Goal: Transaction & Acquisition: Book appointment/travel/reservation

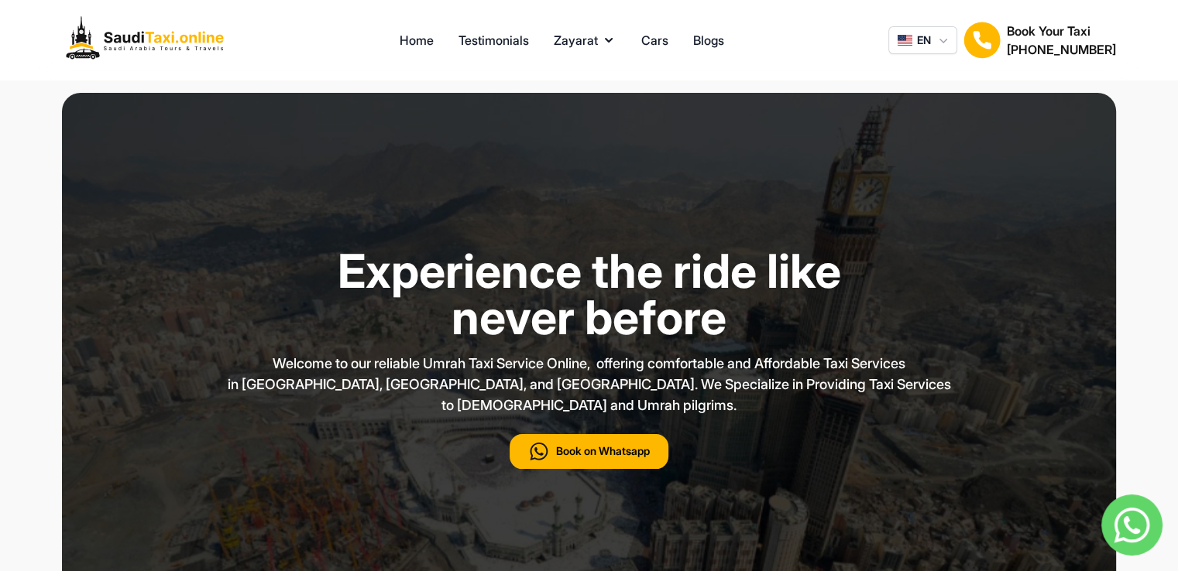
type input "***"
click at [591, 42] on button "Zayarat" at bounding box center [585, 40] width 63 height 19
click at [660, 42] on link "Cars" at bounding box center [654, 40] width 27 height 19
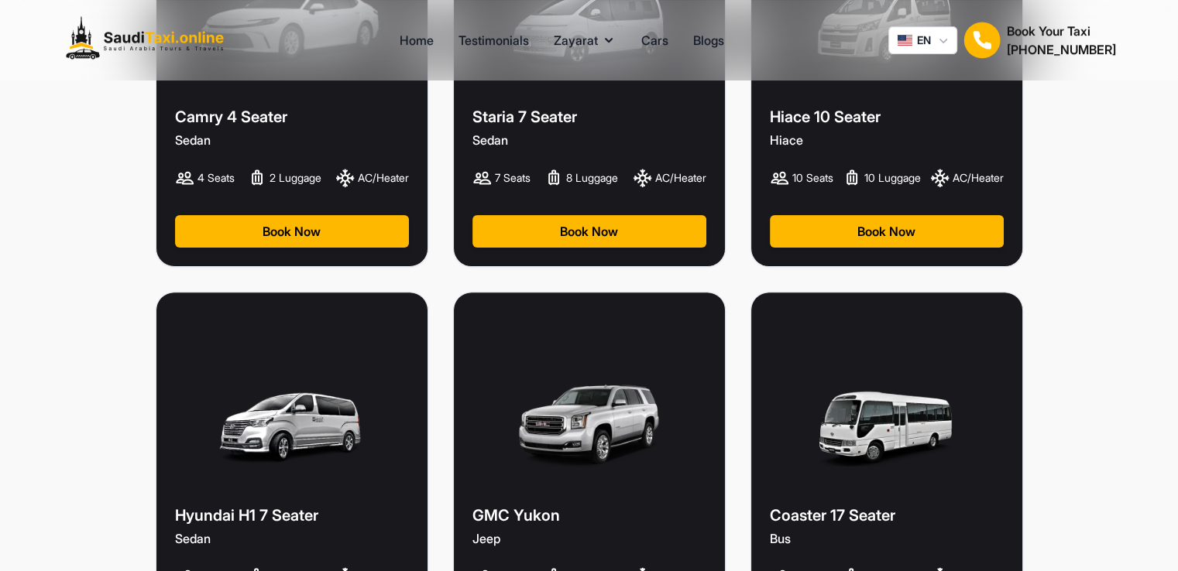
scroll to position [291, 0]
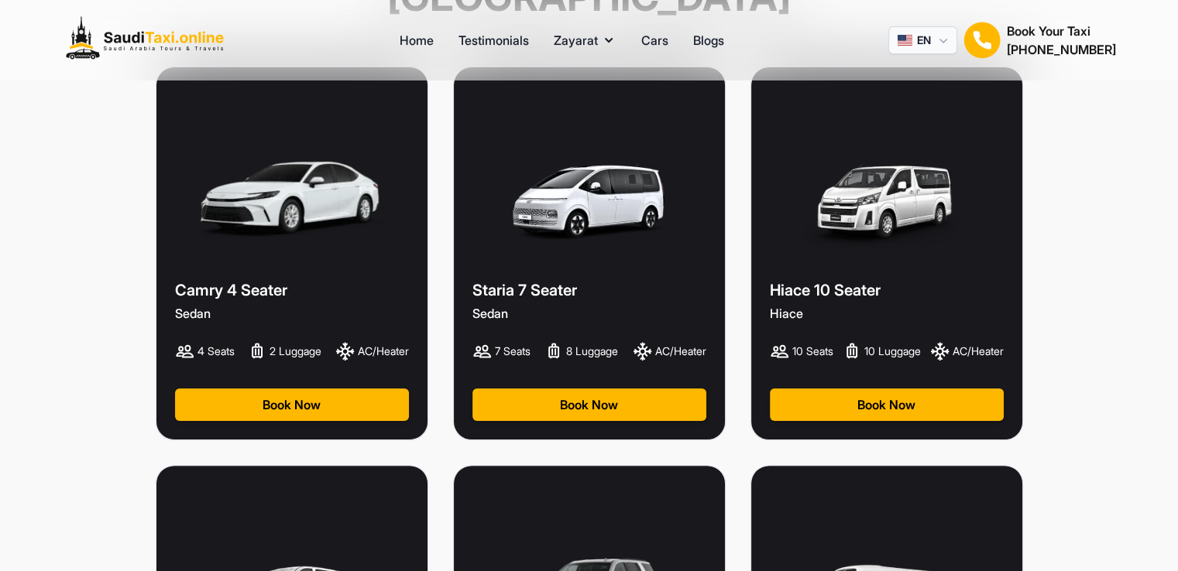
click at [912, 48] on button "EN" at bounding box center [922, 40] width 69 height 28
click at [914, 46] on button "EN" at bounding box center [922, 40] width 69 height 28
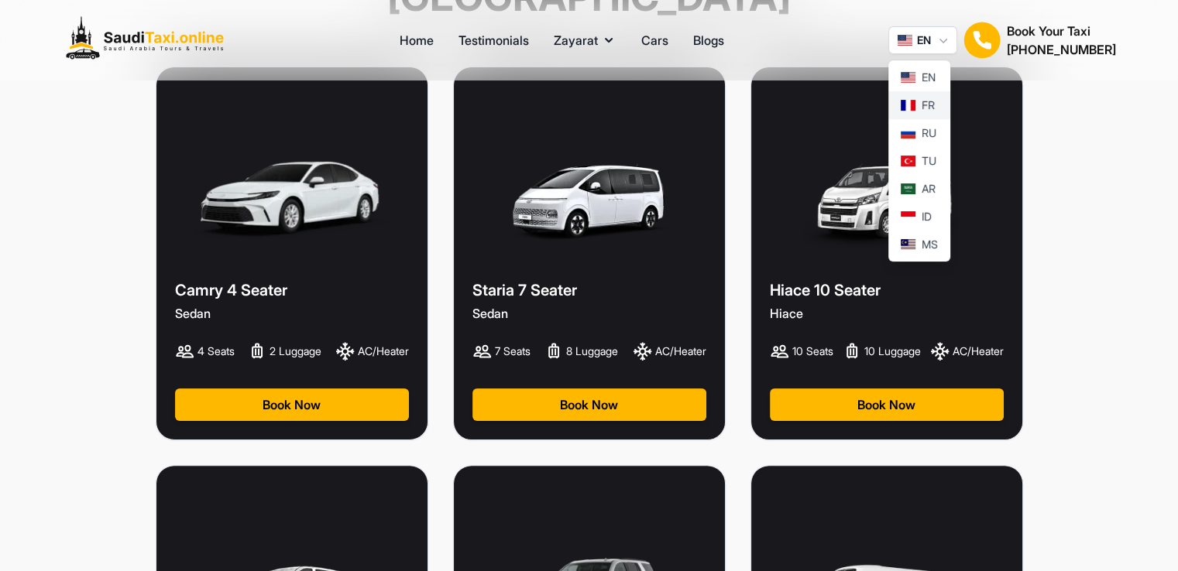
click at [900, 107] on span at bounding box center [907, 105] width 15 height 11
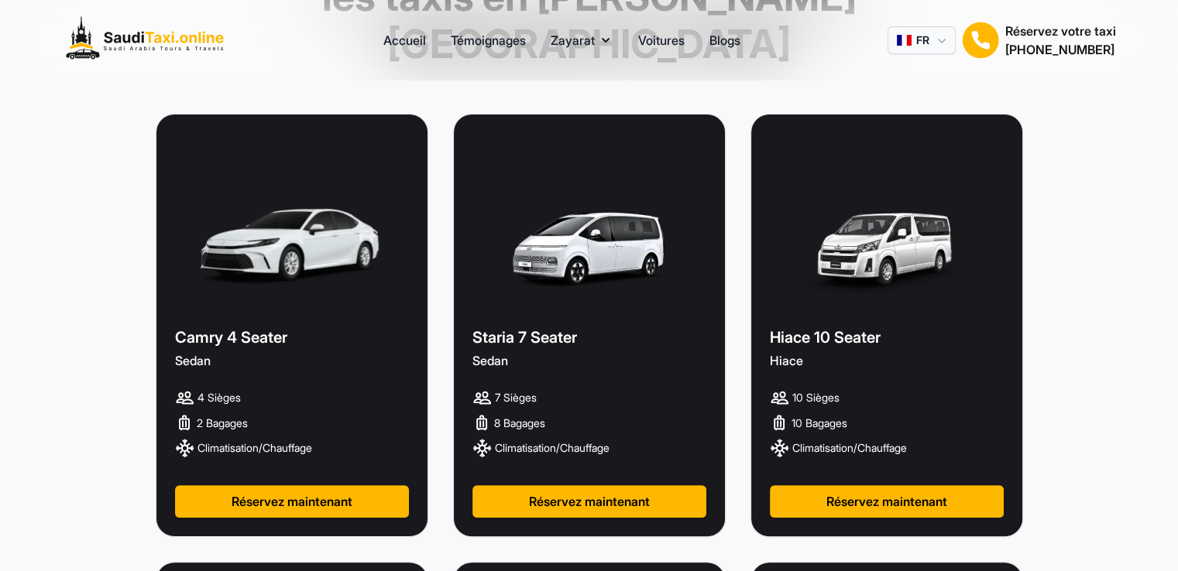
click at [906, 43] on span "button" at bounding box center [903, 40] width 15 height 11
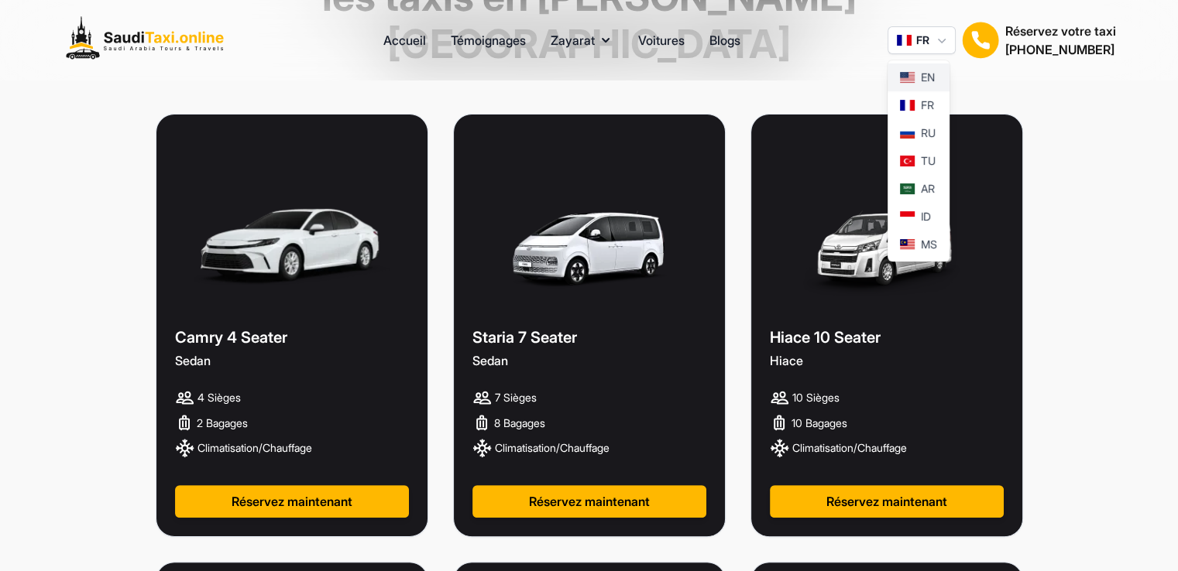
click at [907, 74] on span at bounding box center [907, 77] width 15 height 11
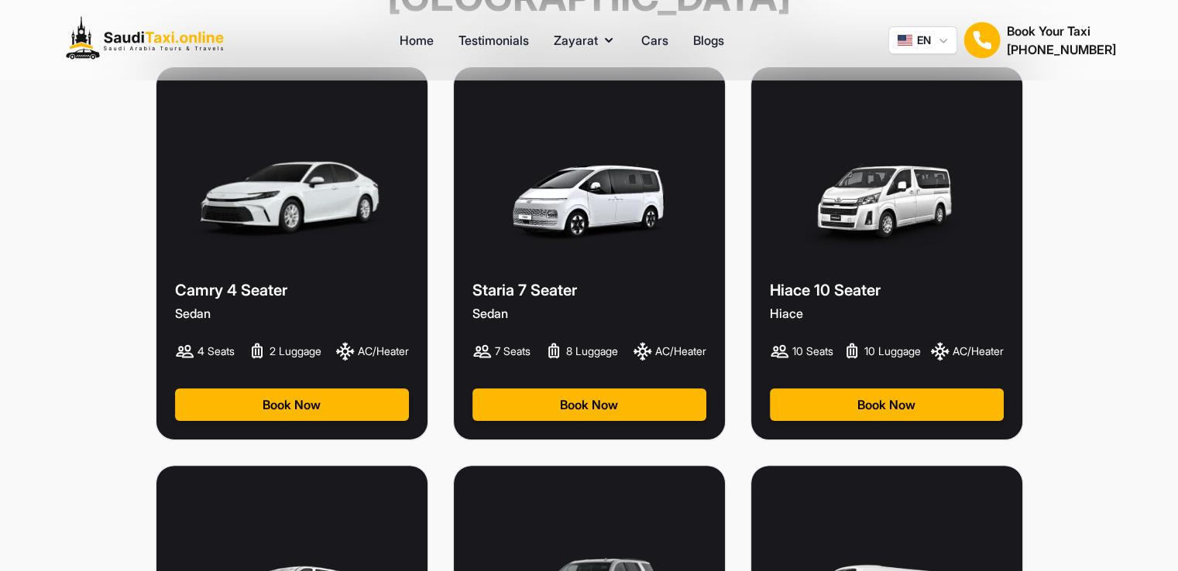
scroll to position [0, 0]
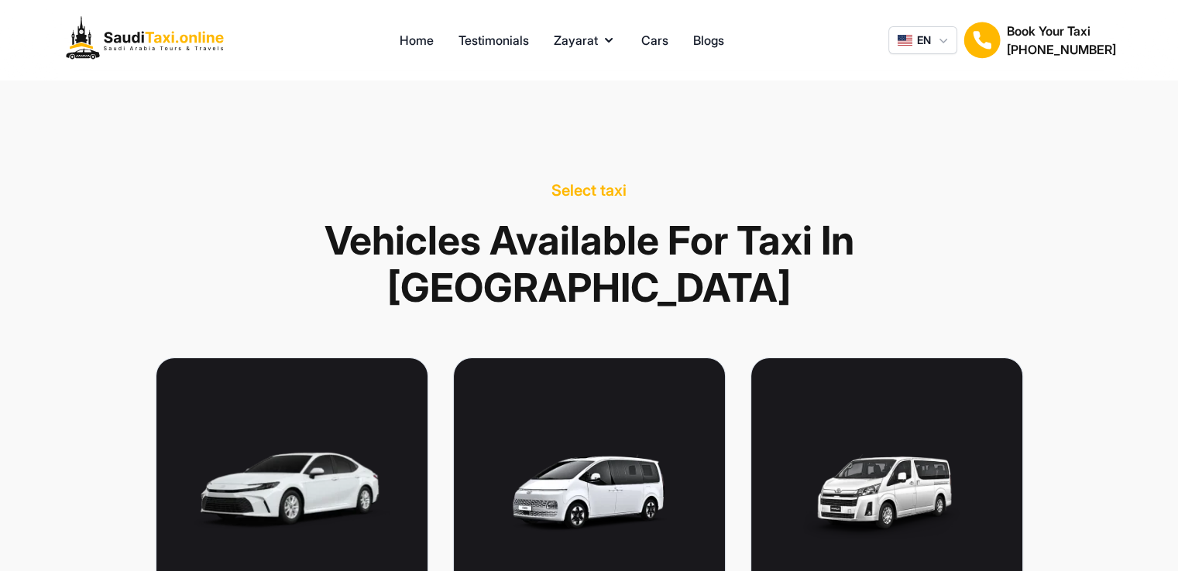
click at [1027, 43] on h2 "[PHONE_NUMBER]" at bounding box center [1060, 49] width 109 height 19
click at [1028, 37] on h1 "Book Your Taxi" at bounding box center [1060, 31] width 109 height 19
click at [1081, 38] on h1 "Book Your Taxi" at bounding box center [1060, 31] width 109 height 19
click at [410, 41] on link "Home" at bounding box center [416, 40] width 34 height 19
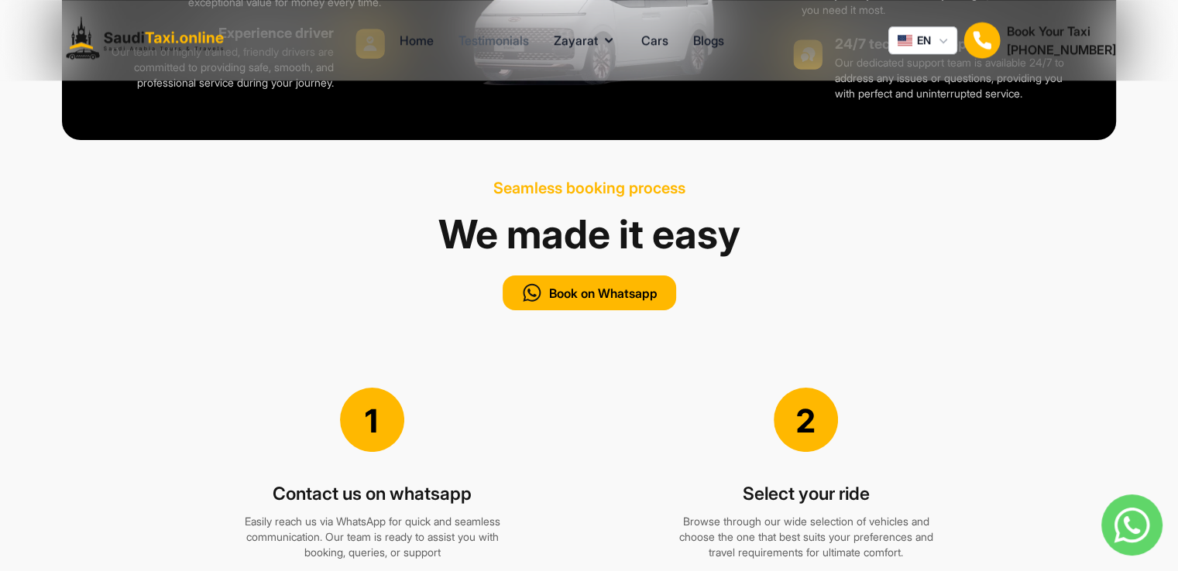
scroll to position [1316, 0]
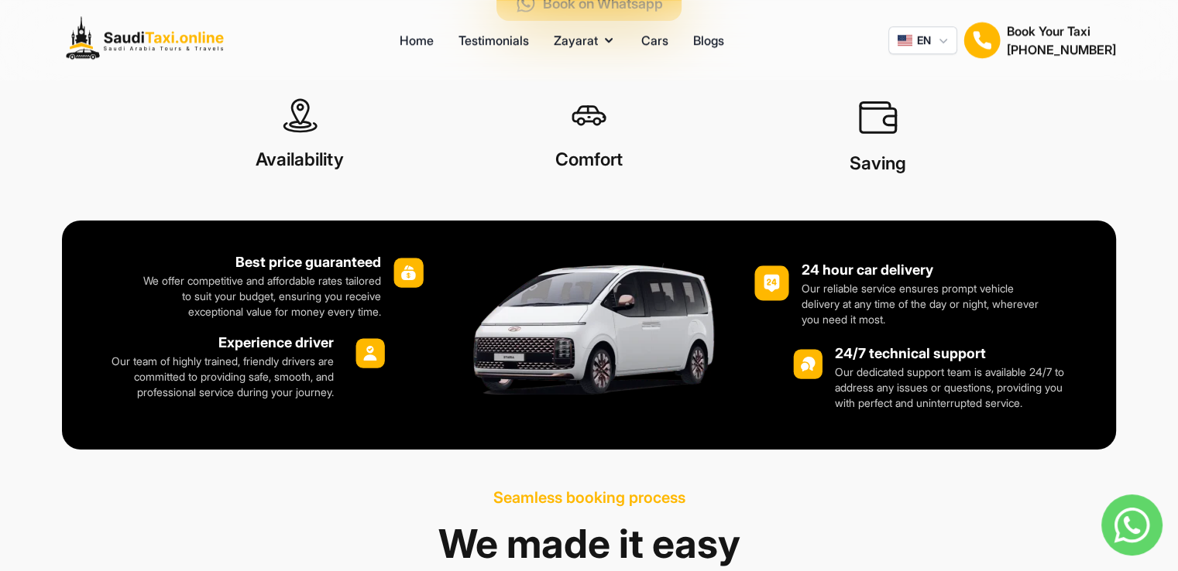
type input "***"
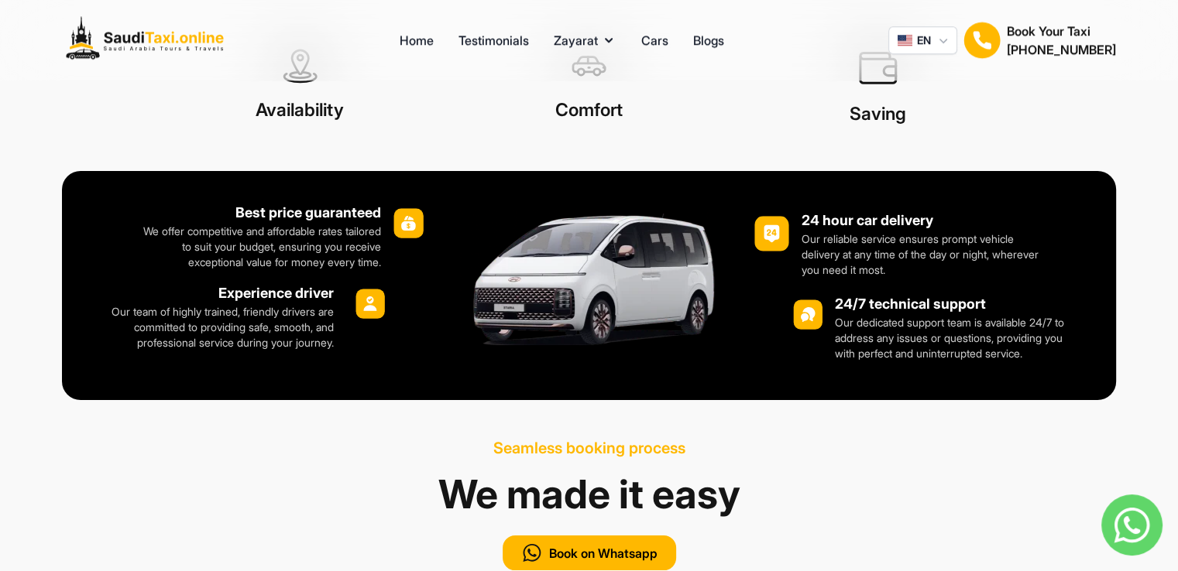
scroll to position [1393, 0]
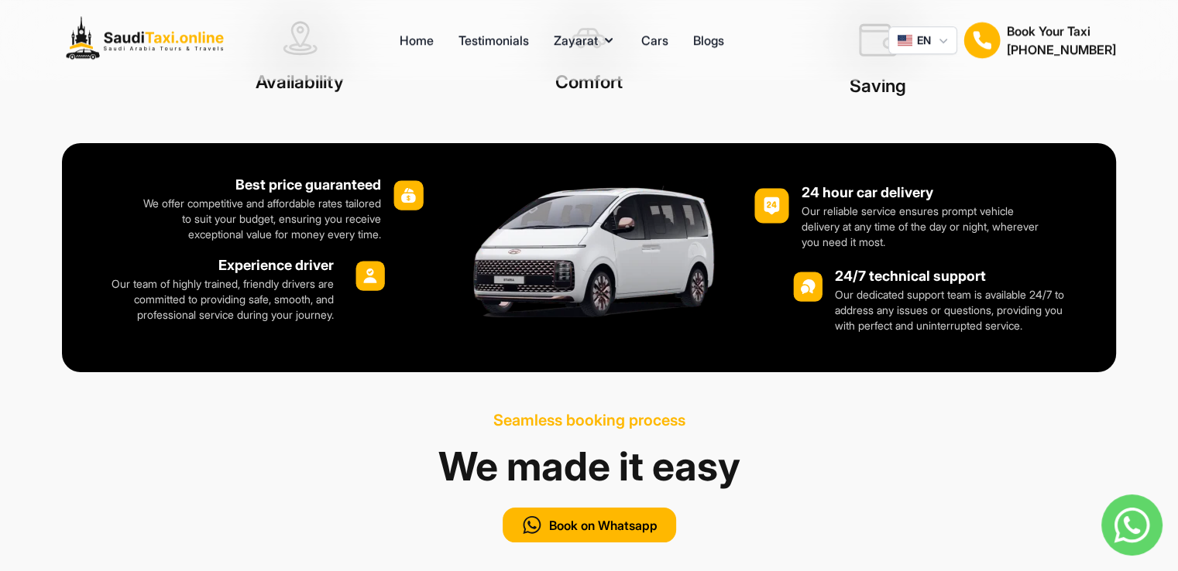
click at [353, 196] on h1 "Best price guaranteed" at bounding box center [256, 185] width 249 height 22
drag, startPoint x: 350, startPoint y: 230, endPoint x: 172, endPoint y: 230, distance: 178.1
click at [172, 230] on p "We offer competitive and affordable rates tailored to suit your budget, ensurin…" at bounding box center [256, 219] width 249 height 46
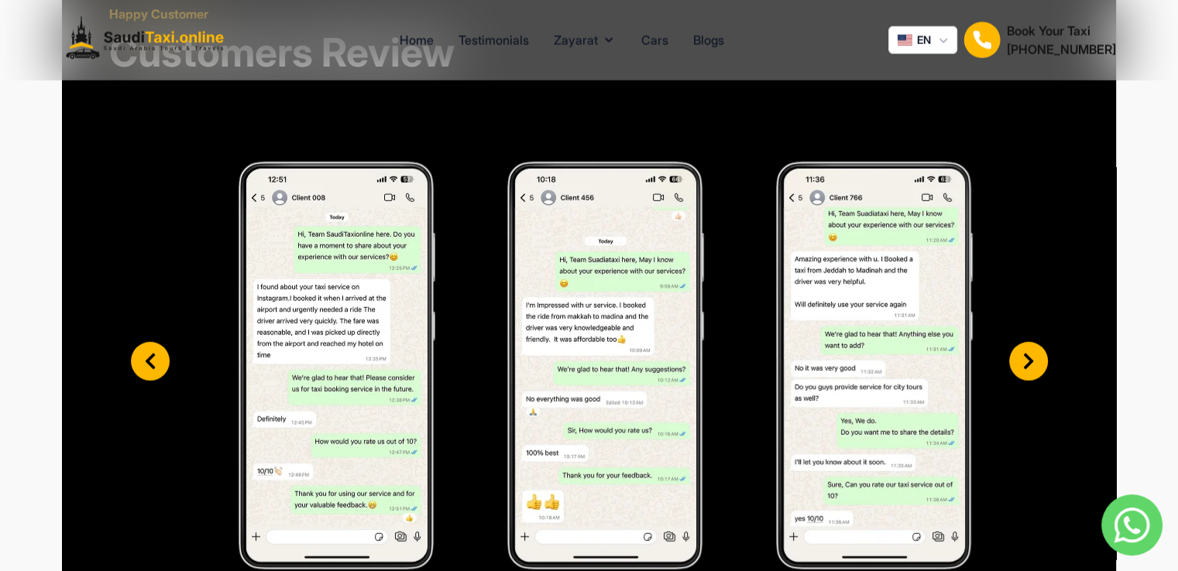
scroll to position [3948, 0]
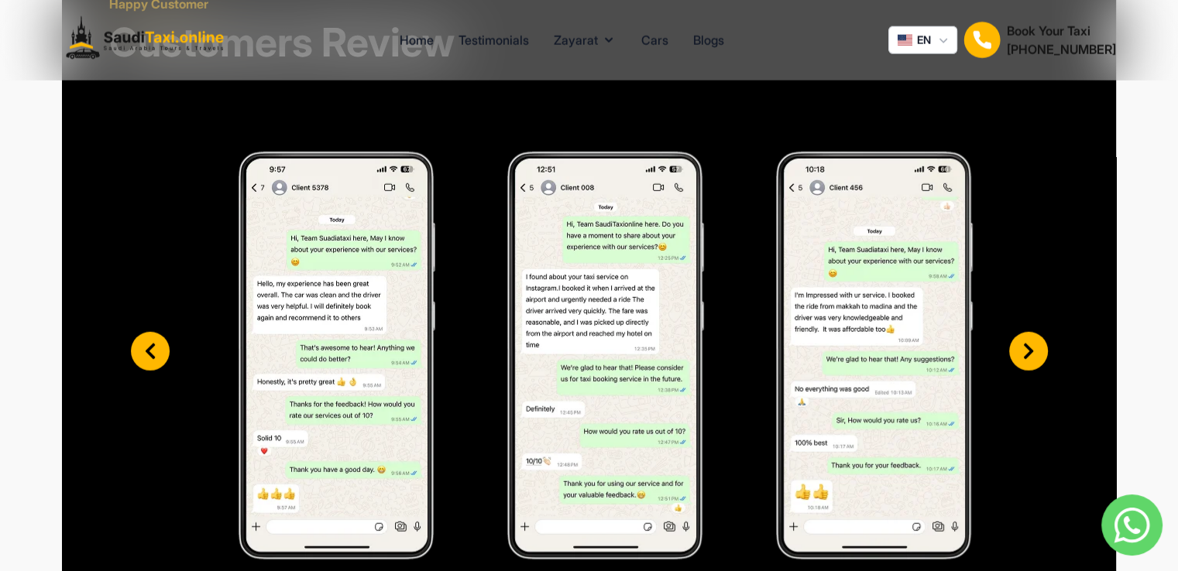
click at [1047, 371] on div at bounding box center [1028, 351] width 39 height 39
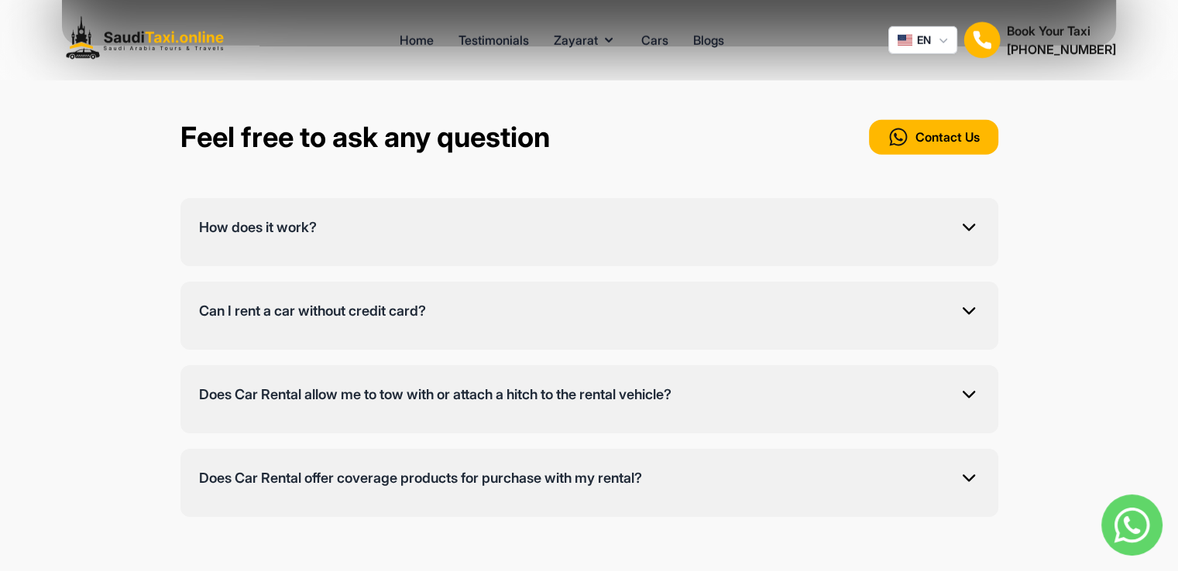
scroll to position [4645, 0]
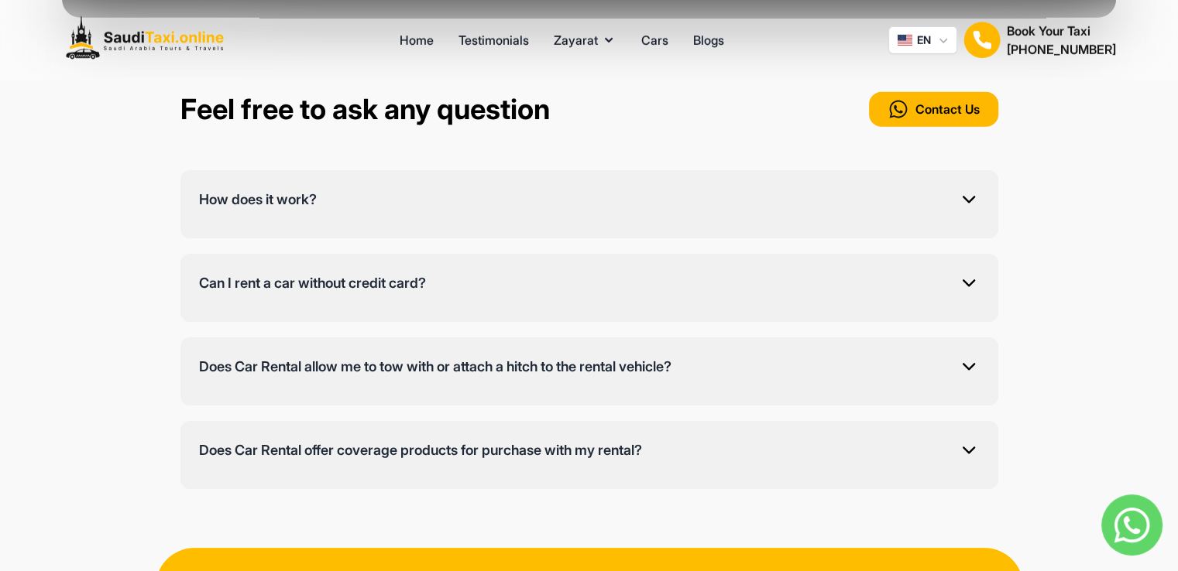
click at [1139, 533] on img at bounding box center [1131, 525] width 61 height 61
click at [1078, 36] on h1 "Book Your Taxi" at bounding box center [1060, 31] width 109 height 19
